Goal: Task Accomplishment & Management: Manage account settings

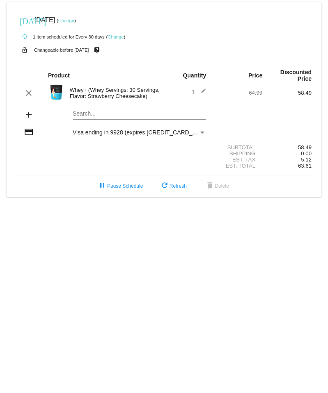
click at [98, 115] on mat-card "[DATE] [DATE] ( Change ) autorenew 1 item scheduled for Every 30 days ( Change …" at bounding box center [164, 99] width 315 height 195
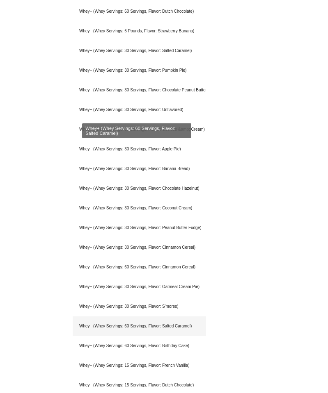
scroll to position [293, 0]
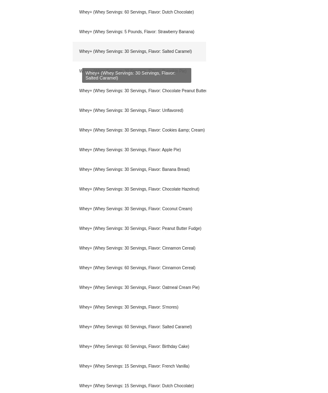
type input "whey"
click at [146, 57] on div "Whey+ (Whey Servings: 30 Servings, Flavor: Salted Caramel)" at bounding box center [139, 52] width 133 height 20
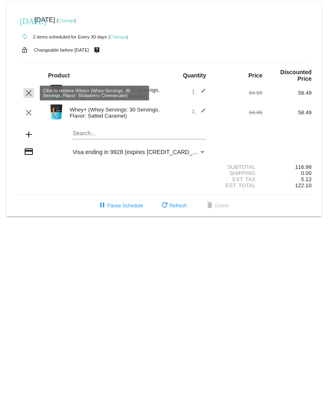
click at [30, 95] on mat-icon "clear" at bounding box center [29, 93] width 10 height 10
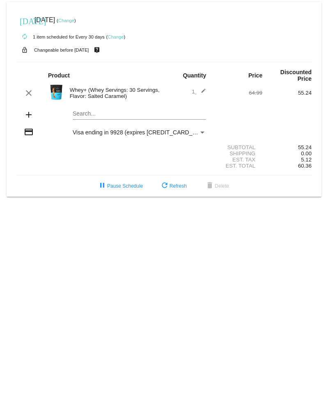
click at [103, 114] on mat-card "[DATE] [DATE] ( Change ) autorenew 1 item scheduled for Every 30 days ( Change …" at bounding box center [164, 99] width 315 height 195
type input "n"
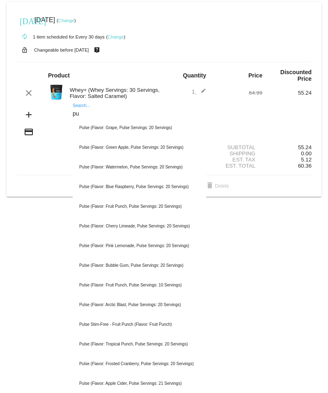
type input "p"
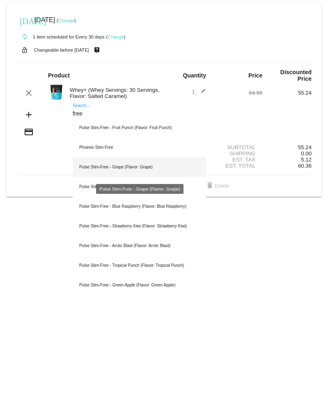
type input "free"
click at [139, 173] on div "Pulse Stim-Free - Grape (Flavor: Grape)" at bounding box center [139, 168] width 133 height 20
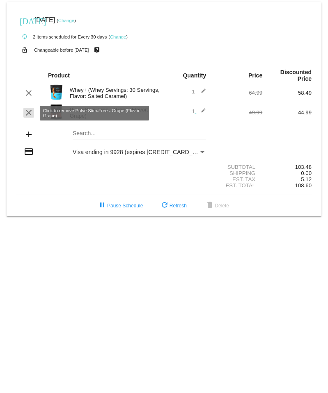
click at [27, 113] on mat-icon "clear" at bounding box center [29, 113] width 10 height 10
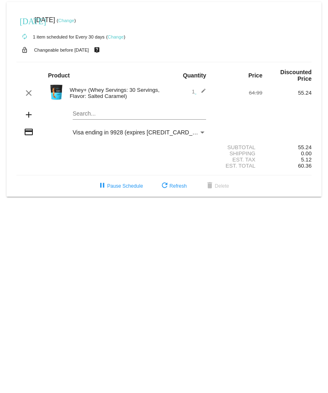
click at [104, 114] on mat-card "[DATE] [DATE] ( Change ) autorenew 1 item scheduled for Every 30 days ( Change …" at bounding box center [164, 99] width 315 height 195
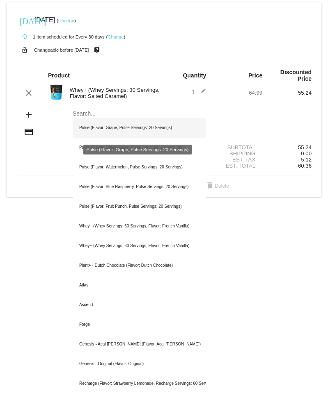
click at [103, 129] on div "Pulse (Flavor: Grape, Pulse Servings: 20 Servings)" at bounding box center [139, 128] width 133 height 20
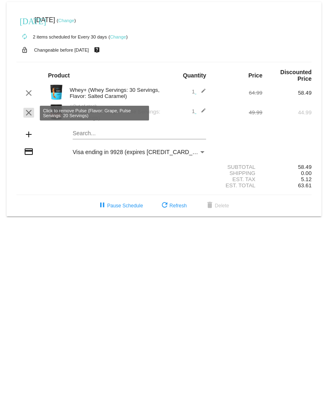
click at [31, 116] on mat-icon "clear" at bounding box center [29, 113] width 10 height 10
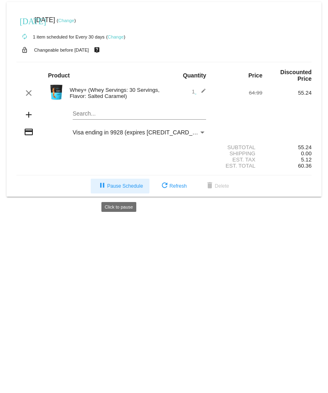
click at [129, 194] on button "pause Pause Schedule" at bounding box center [120, 186] width 59 height 15
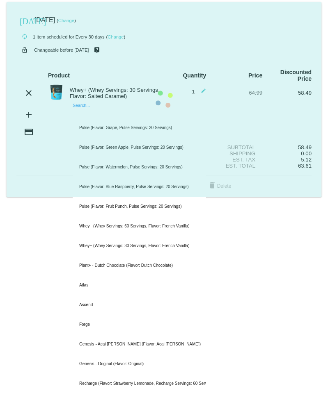
click at [101, 116] on mat-card "[DATE] [DATE] ( Change ) autorenew 1 item scheduled for Every 30 days ( Change …" at bounding box center [164, 99] width 315 height 195
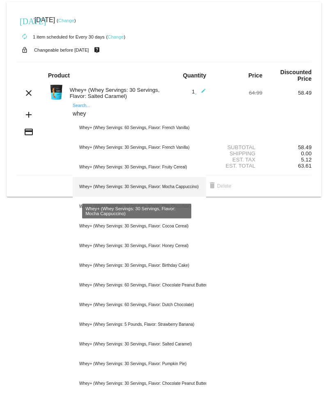
type input "whey"
click at [156, 189] on div "Whey+ (Whey Servings: 30 Servings, Flavor: Mocha Cappuccino)" at bounding box center [139, 187] width 133 height 20
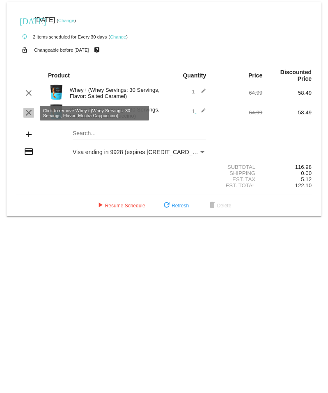
click at [28, 114] on mat-icon "clear" at bounding box center [29, 113] width 10 height 10
